Goal: Information Seeking & Learning: Learn about a topic

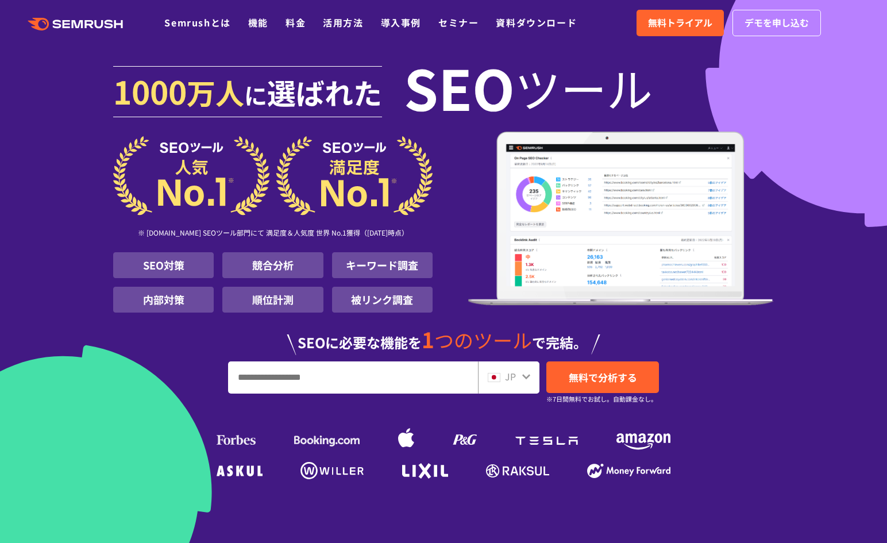
click at [358, 380] on input "URL、キーワードを入力してください" at bounding box center [353, 377] width 249 height 31
type input "******"
click at [615, 381] on span "無料で分析する" at bounding box center [603, 377] width 68 height 14
